Goal: Contribute content

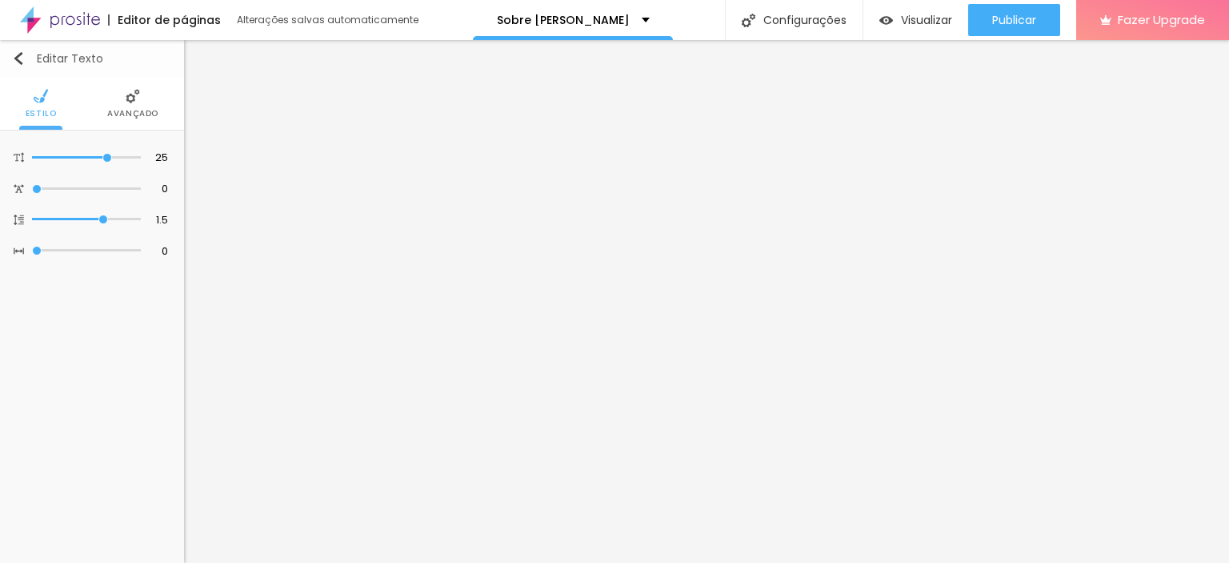
click at [22, 57] on img "button" at bounding box center [18, 58] width 13 height 13
click at [19, 58] on img "button" at bounding box center [18, 58] width 13 height 13
click at [148, 18] on div "Editor de páginas" at bounding box center [164, 19] width 113 height 11
click at [67, 18] on img at bounding box center [60, 20] width 80 height 40
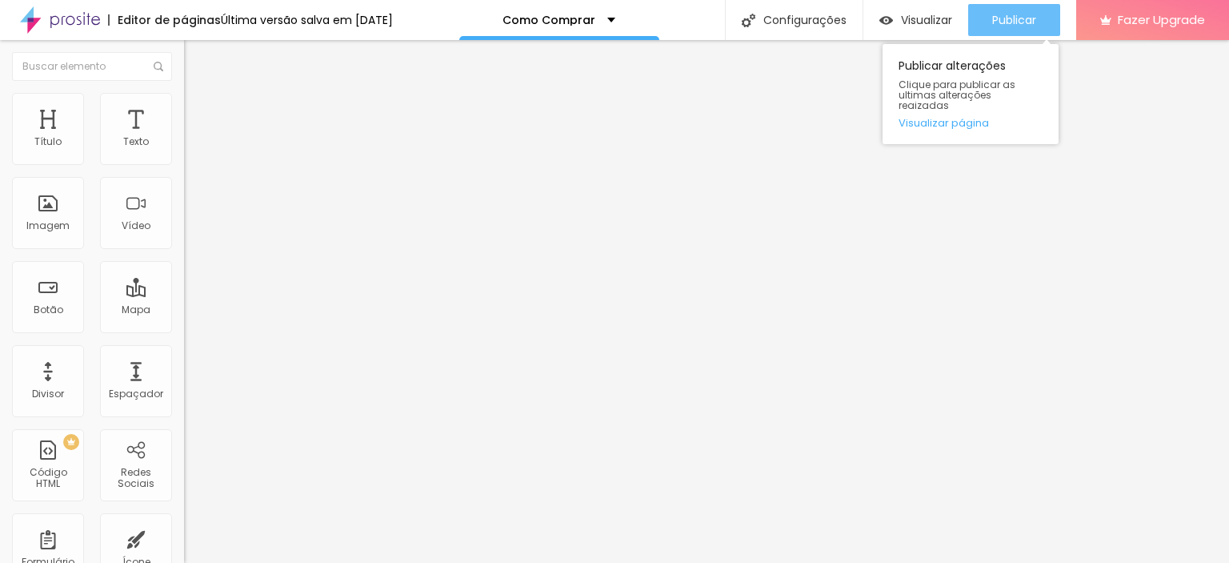
click at [1021, 18] on span "Publicar" at bounding box center [1015, 20] width 44 height 13
click at [993, 22] on span "Publicar" at bounding box center [1015, 20] width 44 height 13
click at [993, 18] on span "Publicar" at bounding box center [1015, 20] width 44 height 13
click at [1005, 16] on span "Publicar" at bounding box center [1015, 20] width 44 height 13
click at [1015, 23] on span "Publicar" at bounding box center [1015, 20] width 44 height 13
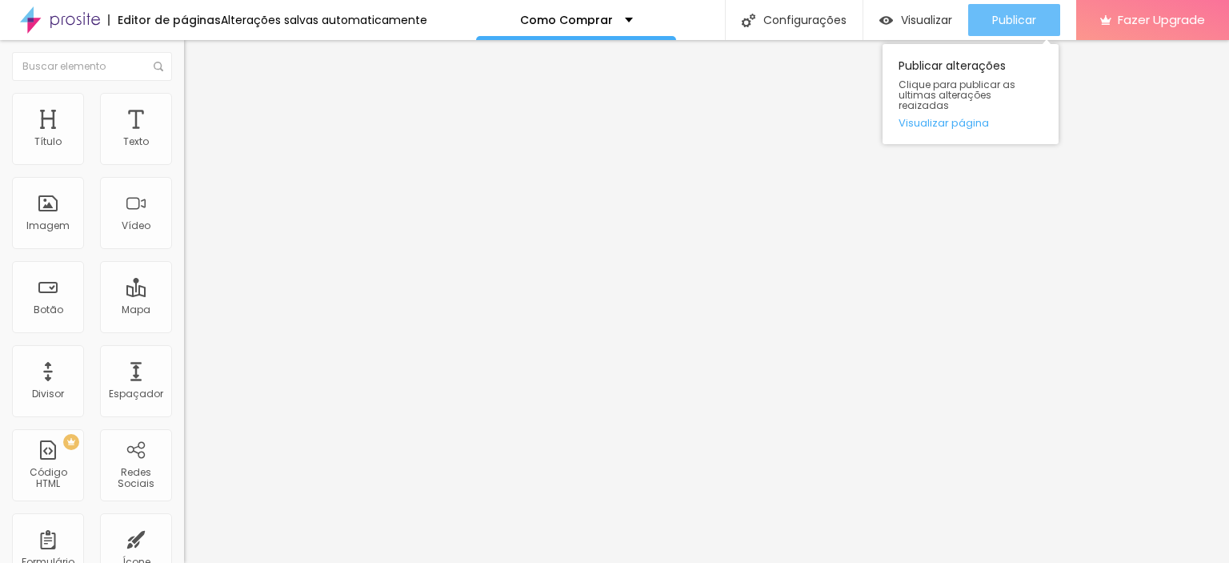
click at [1015, 22] on span "Publicar" at bounding box center [1015, 20] width 44 height 13
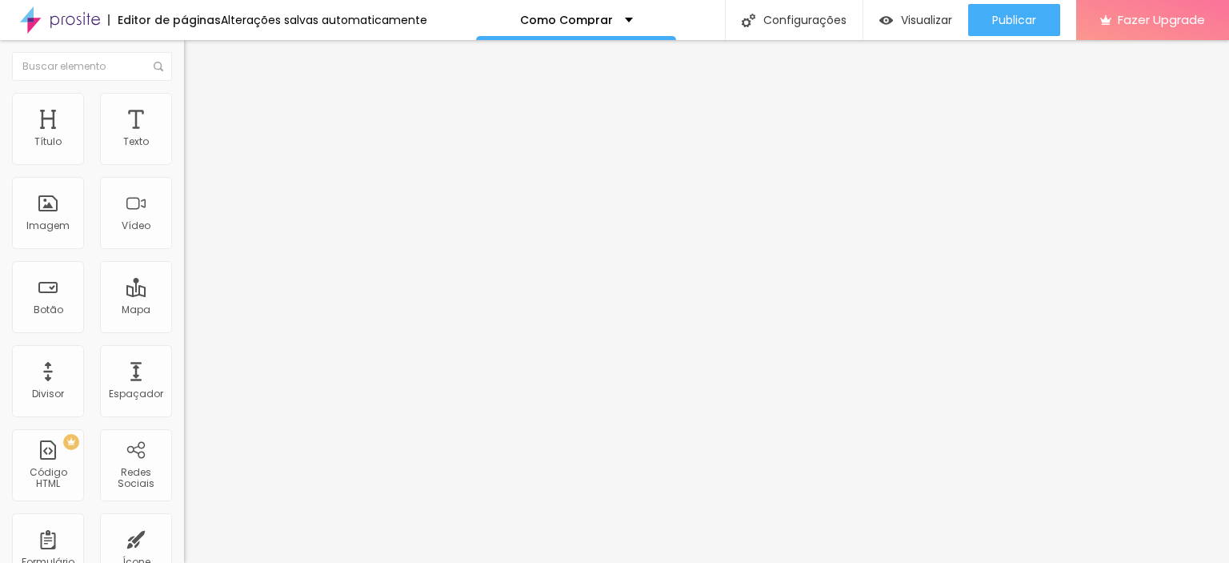
click at [192, 147] on icon "button" at bounding box center [195, 144] width 6 height 6
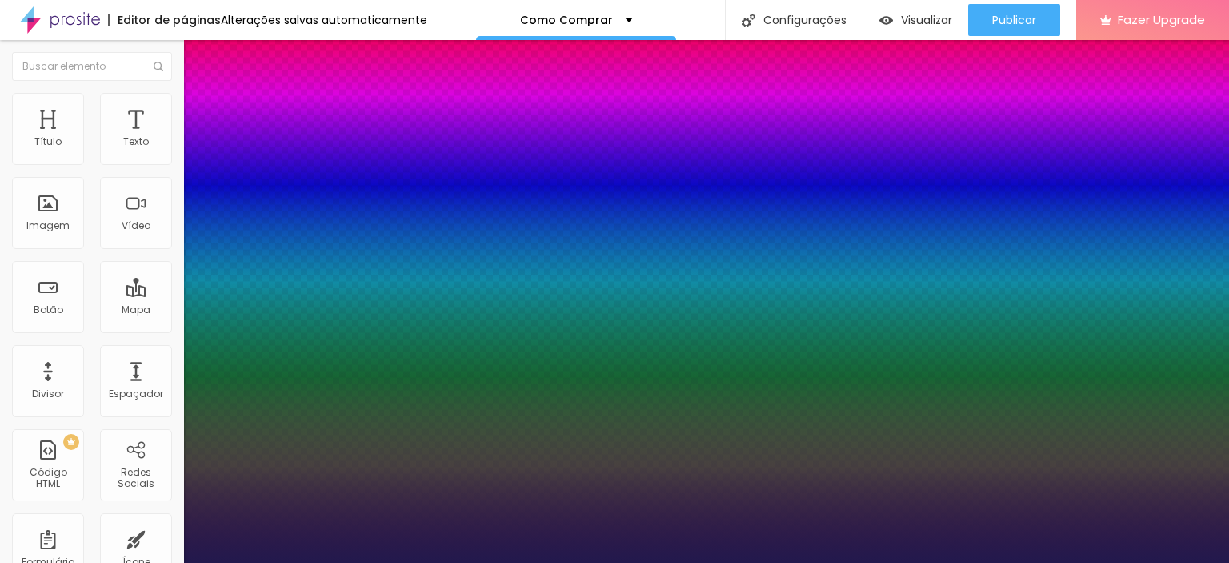
type input "1"
click at [710, 562] on div at bounding box center [614, 563] width 1229 height 0
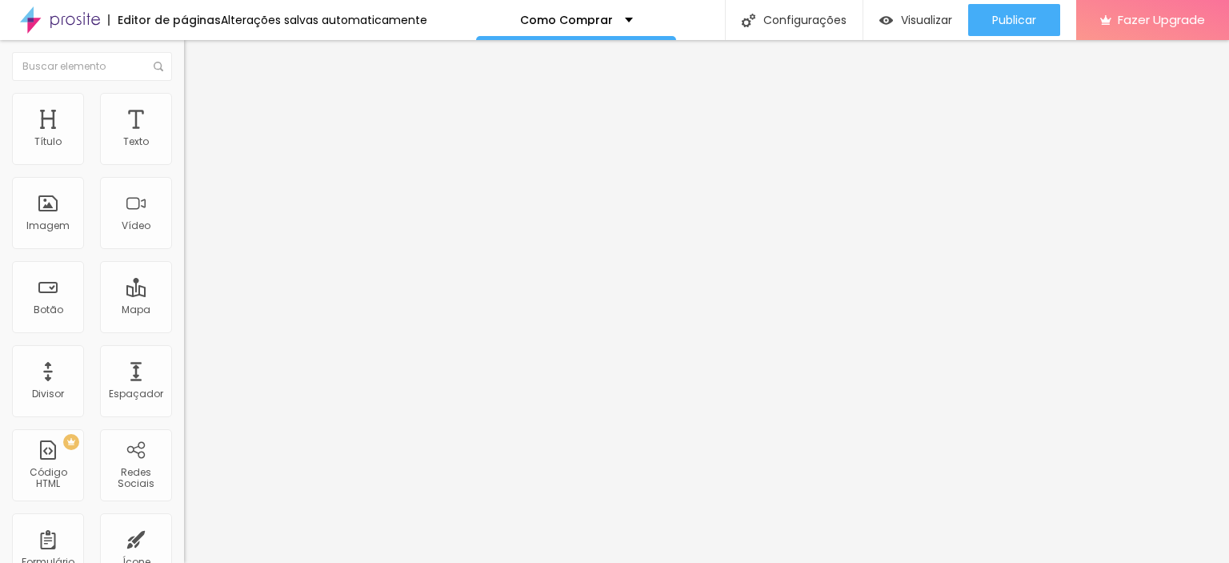
click at [190, 149] on icon "button" at bounding box center [195, 144] width 10 height 10
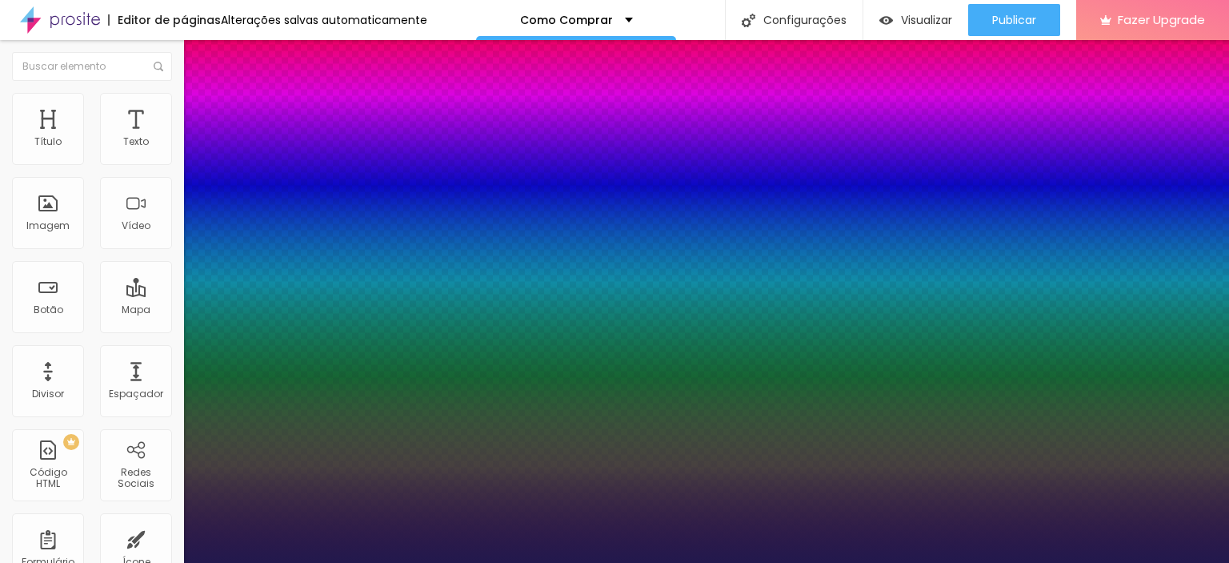
type input "1"
type input "25"
type input "1"
type input "24"
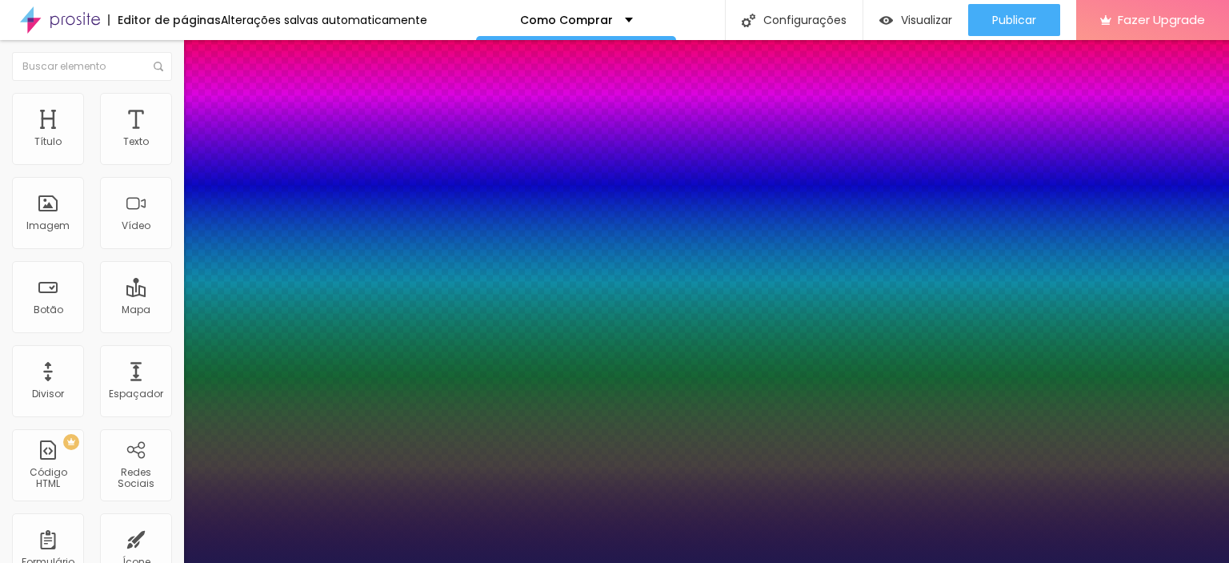
type input "24"
type input "1"
type input "23"
type input "1"
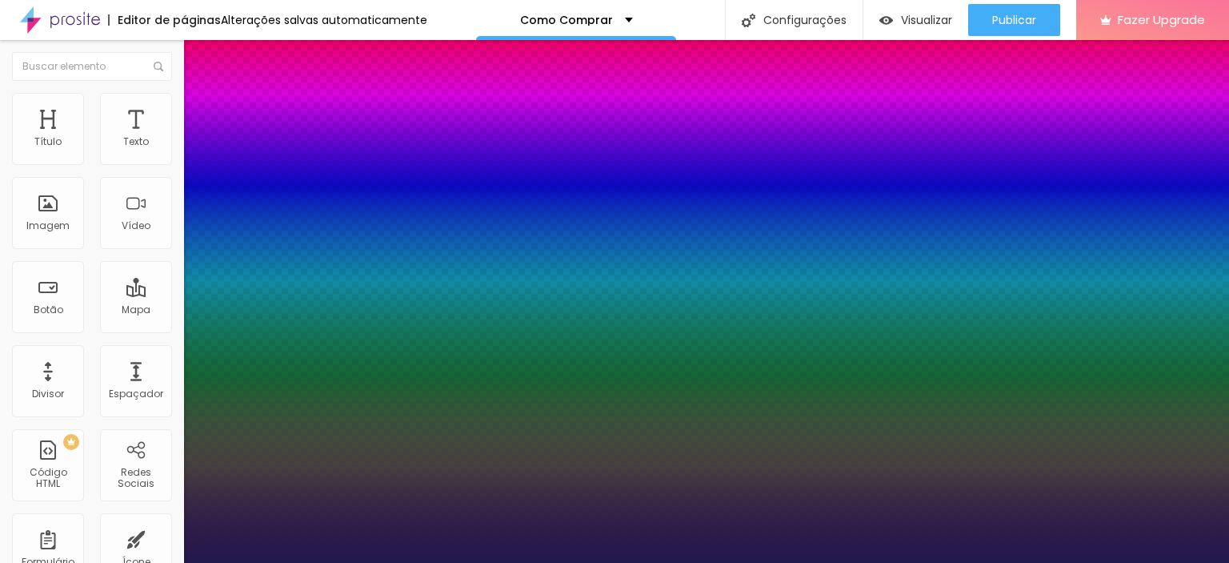
type input "24"
type input "1"
click at [570, 562] on div at bounding box center [614, 563] width 1229 height 0
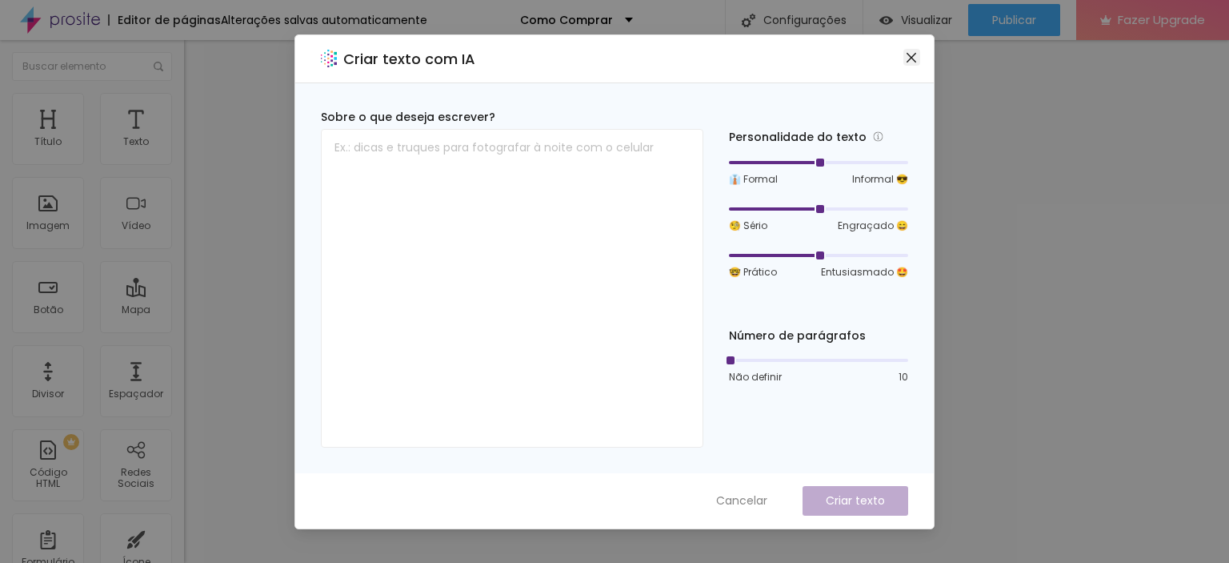
click at [909, 62] on icon "close" at bounding box center [911, 57] width 13 height 13
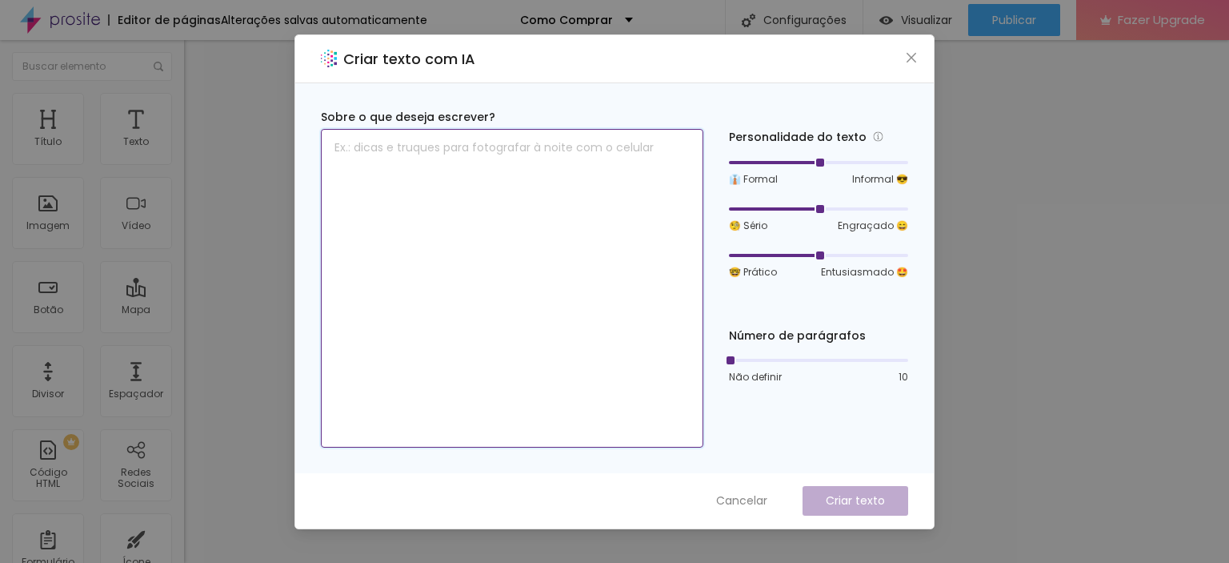
click at [604, 252] on textarea at bounding box center [512, 288] width 383 height 319
paste textarea "1. Escolha sua imagem Confira a foto desejada na seção Coleções e envie o link …"
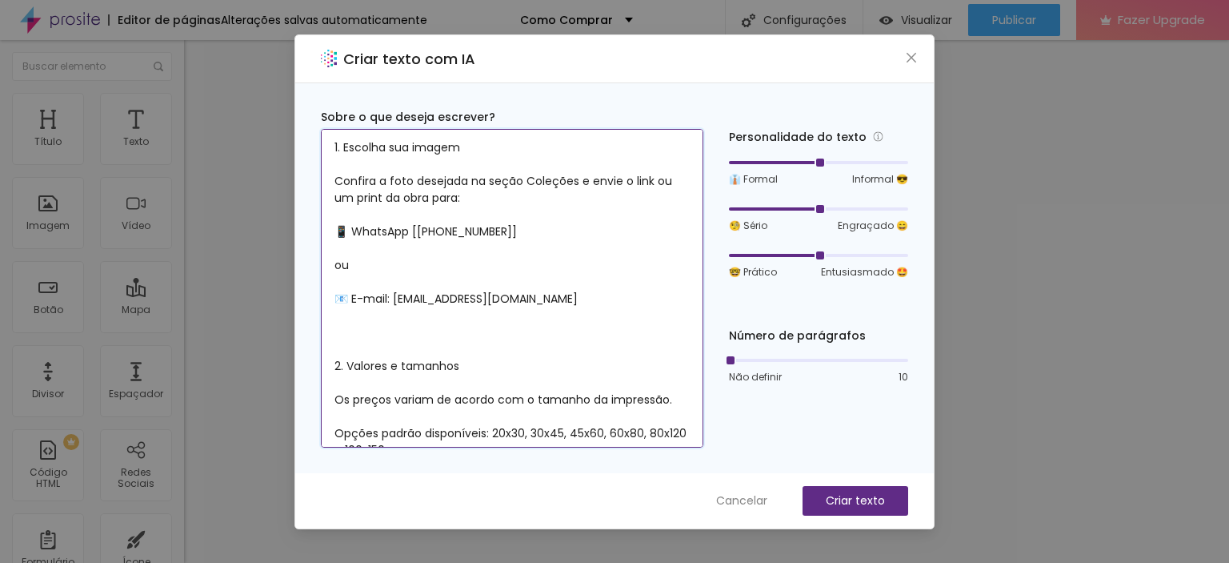
drag, startPoint x: 474, startPoint y: 148, endPoint x: 303, endPoint y: 136, distance: 170.9
click at [303, 136] on div "Sobre o que deseja escrever? 1. Escolha sua imagem Confira a foto desejada na s…" at bounding box center [614, 278] width 639 height 390
type textarea "1. Escolha sua imagem Confira a foto desejada na seção Coleções e envie o link …"
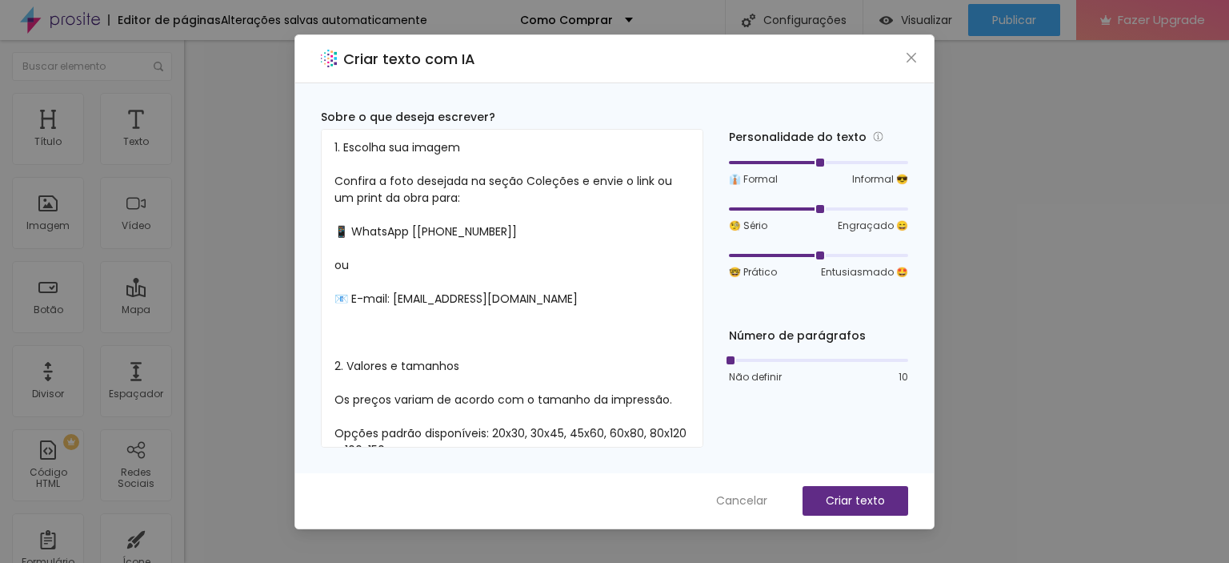
click at [762, 431] on div "Personalidade do texto 👔 Formal Informal 😎 🧐 Sério Engraçado 😄 🤓 Prático Entusi…" at bounding box center [818, 278] width 179 height 339
click at [853, 503] on p "Criar texto" at bounding box center [855, 500] width 59 height 17
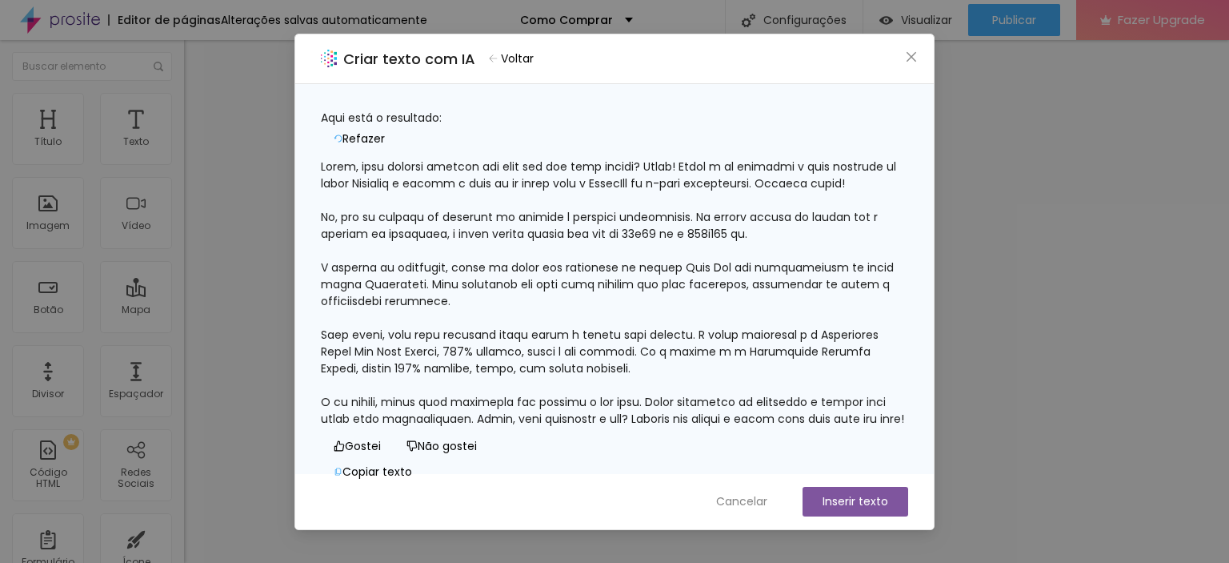
click at [868, 503] on button "Inserir texto" at bounding box center [856, 502] width 106 height 30
